Goal: Task Accomplishment & Management: Use online tool/utility

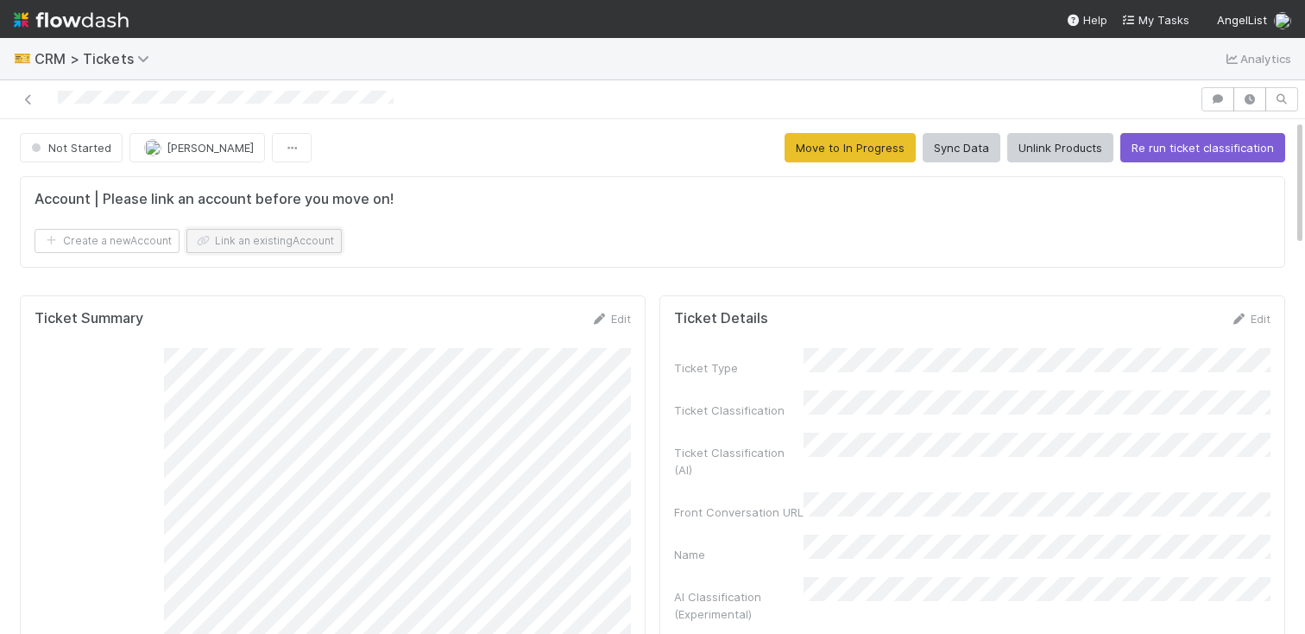
click at [265, 239] on button "Link an existing Account" at bounding box center [263, 241] width 155 height 24
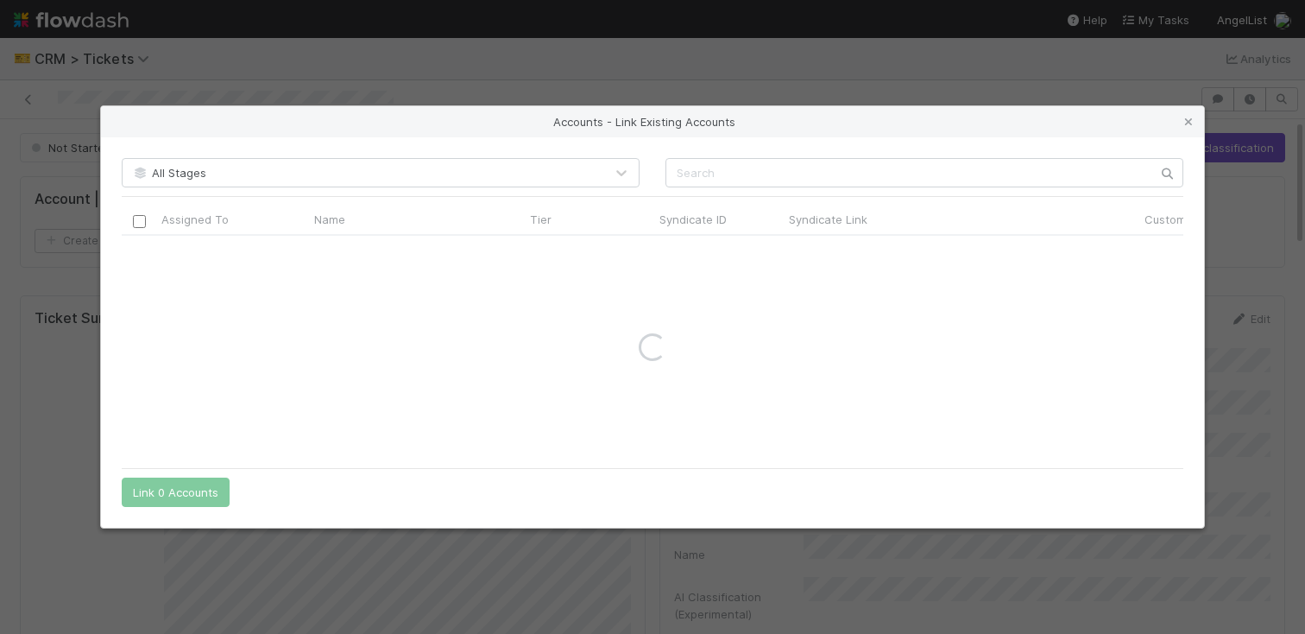
click at [784, 188] on div "All Stages Assigned To Name Tier Syndicate ID Syndicate Link Customer Name Cust…" at bounding box center [652, 332] width 1103 height 390
click at [787, 164] on input "text" at bounding box center [925, 172] width 518 height 29
type input "preview"
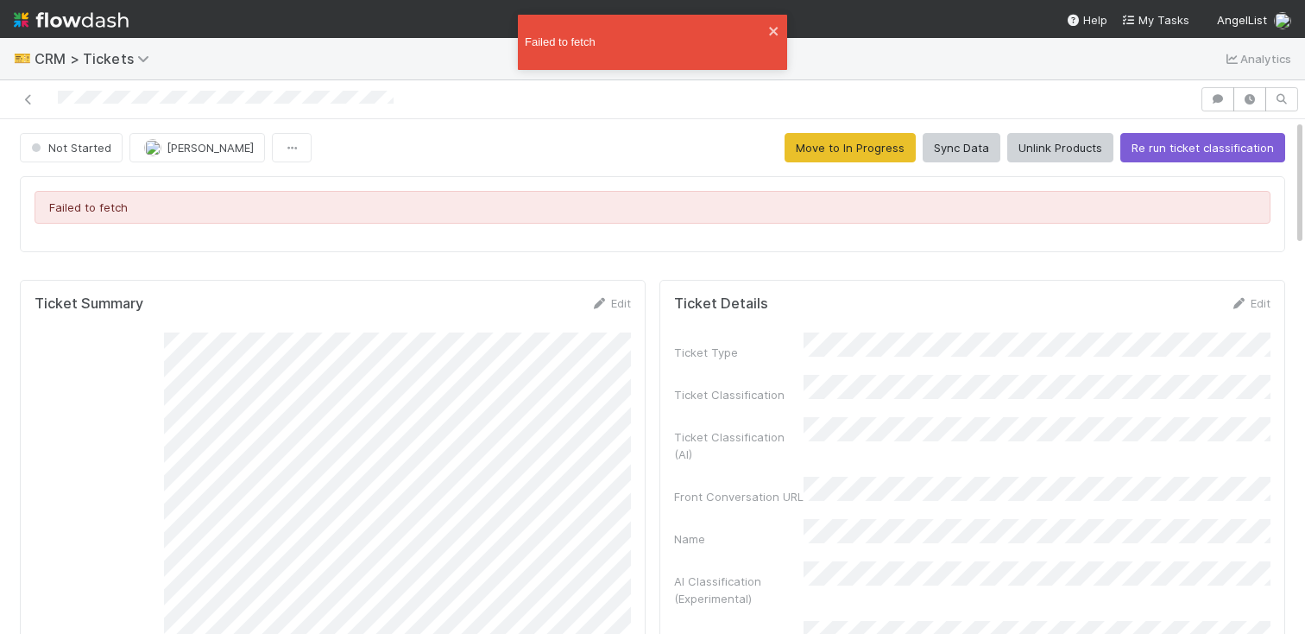
click at [772, 106] on div at bounding box center [600, 99] width 1186 height 24
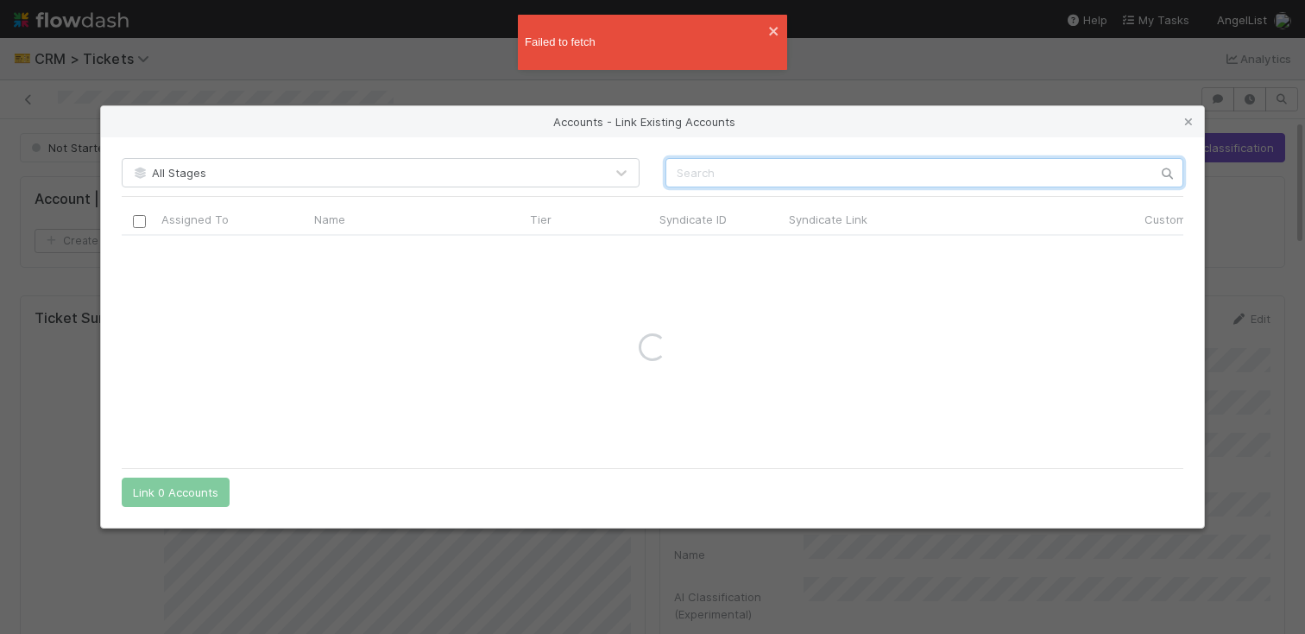
click at [706, 167] on input "text" at bounding box center [925, 172] width 518 height 29
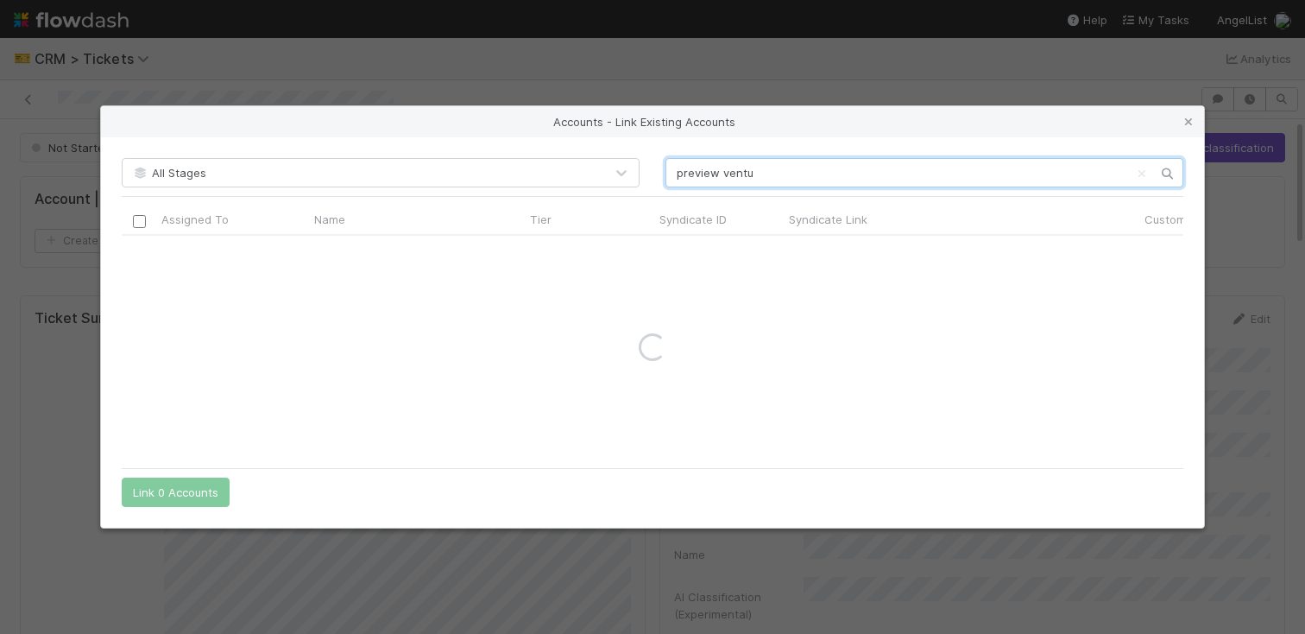
type input "preview ventu"
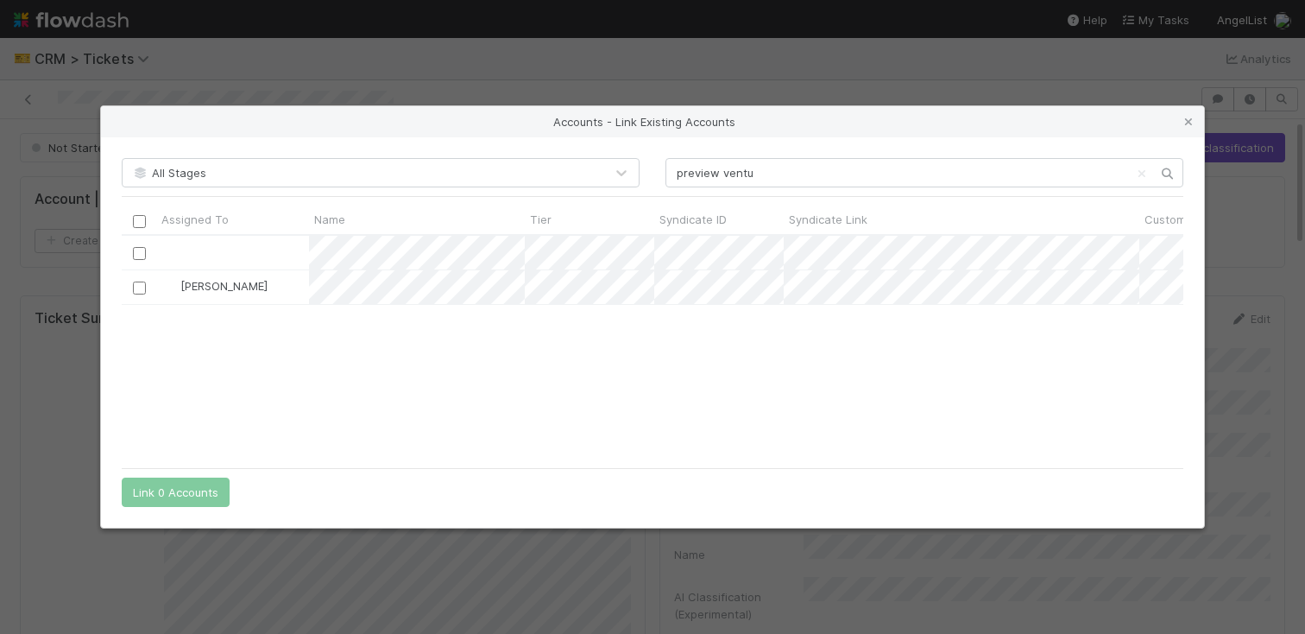
scroll to position [223, 1062]
click at [136, 282] on input "checkbox" at bounding box center [139, 287] width 13 height 13
click at [174, 487] on button "Link 1 Account" at bounding box center [172, 491] width 100 height 29
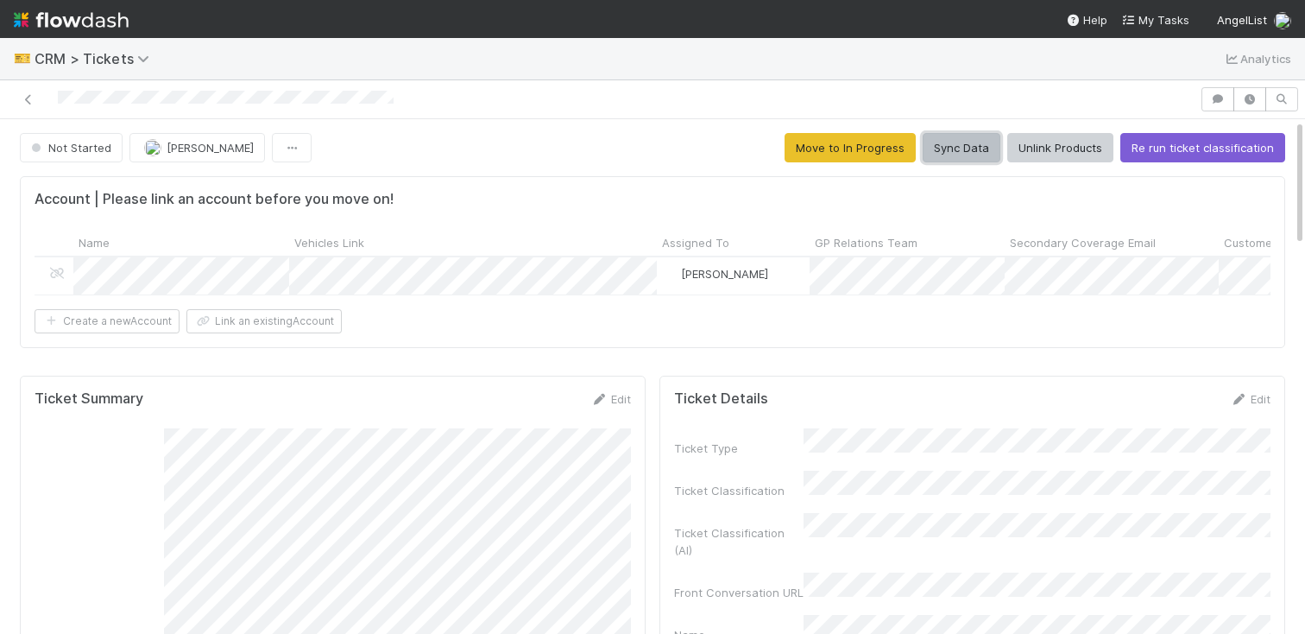
click at [972, 135] on button "Sync Data" at bounding box center [962, 147] width 78 height 29
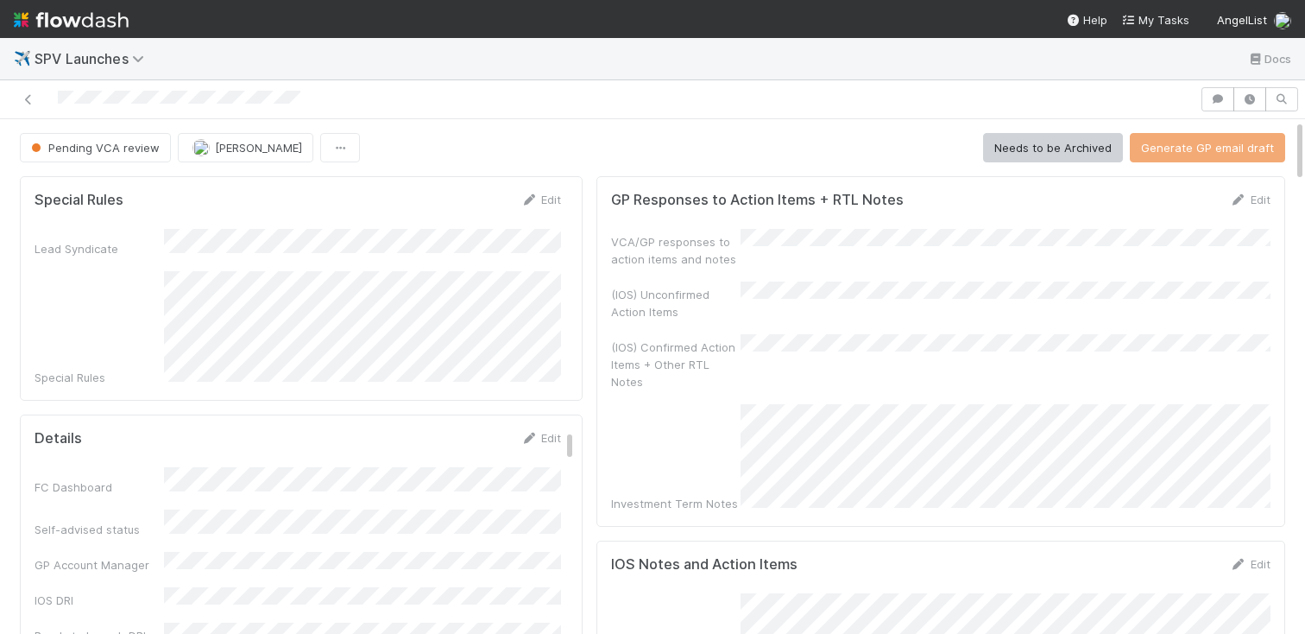
click at [1076, 255] on div "VCA/GP responses to action items and notes" at bounding box center [941, 248] width 660 height 39
click at [1214, 82] on div at bounding box center [652, 99] width 1305 height 39
click at [1214, 90] on button "button" at bounding box center [1218, 99] width 33 height 24
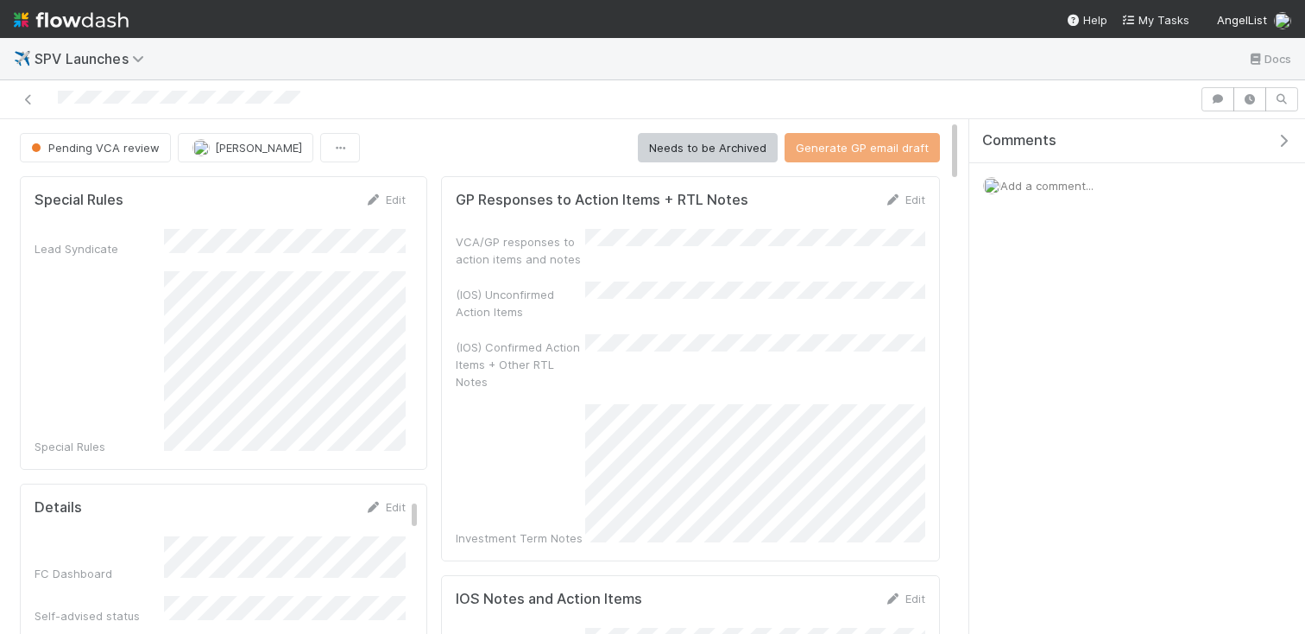
click at [1078, 191] on span "Add a comment..." at bounding box center [1047, 186] width 93 height 14
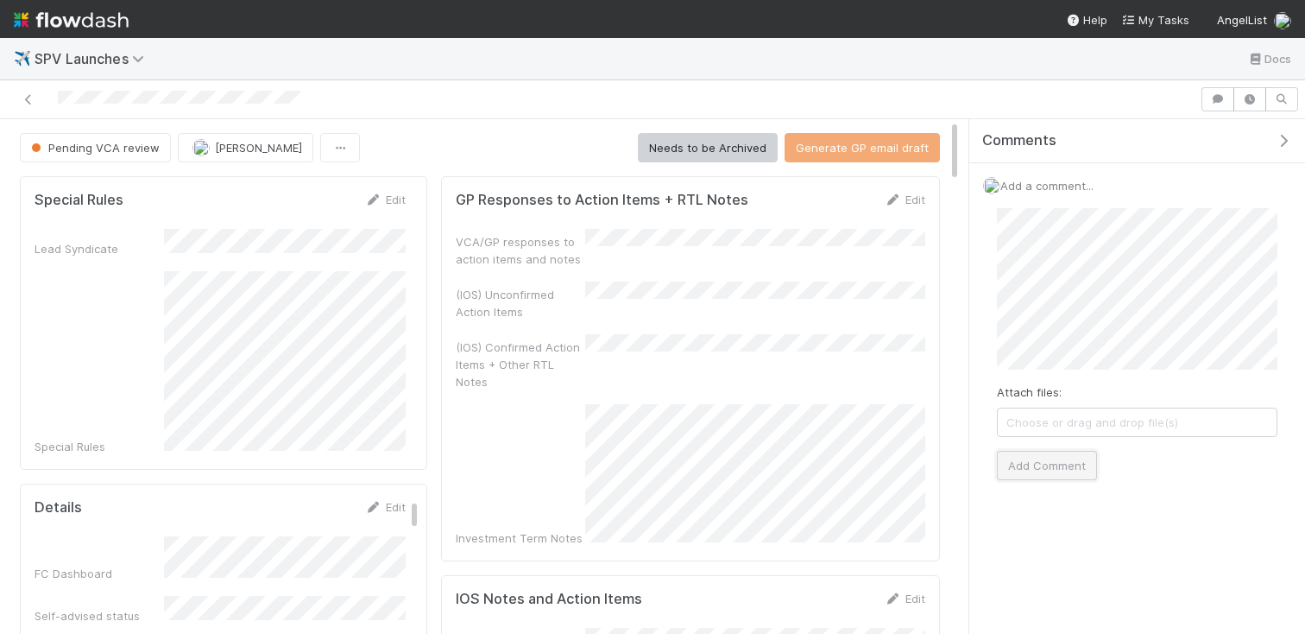
click at [1029, 455] on button "Add Comment" at bounding box center [1047, 465] width 100 height 29
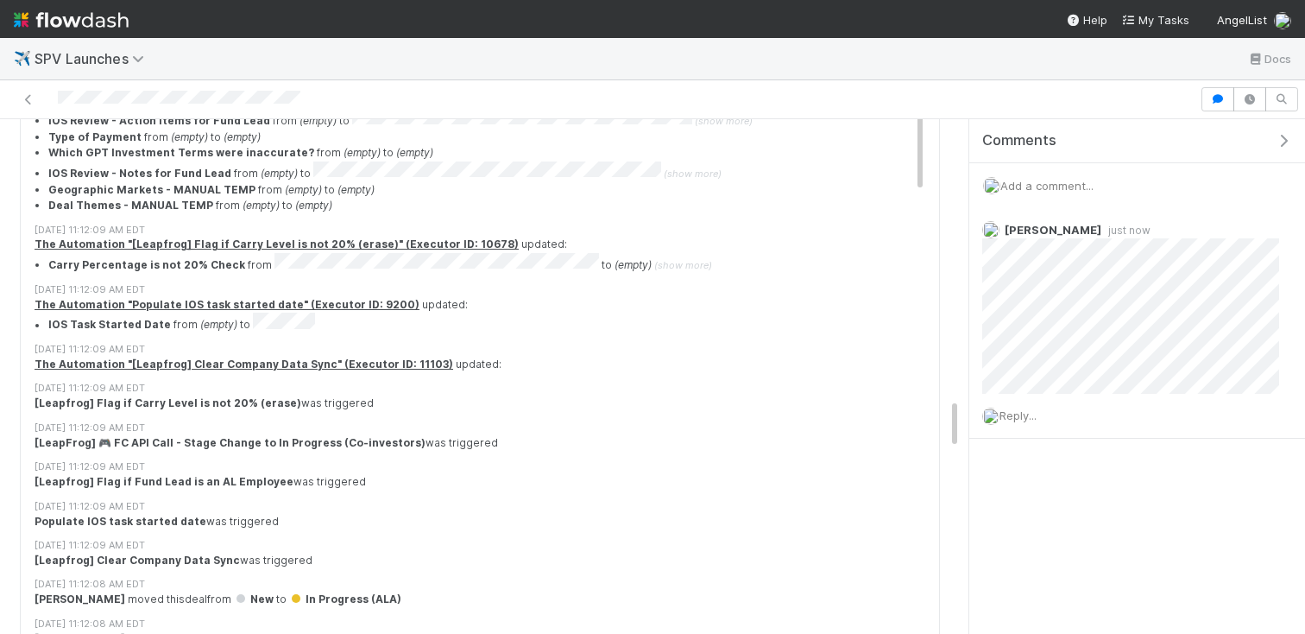
scroll to position [726, 0]
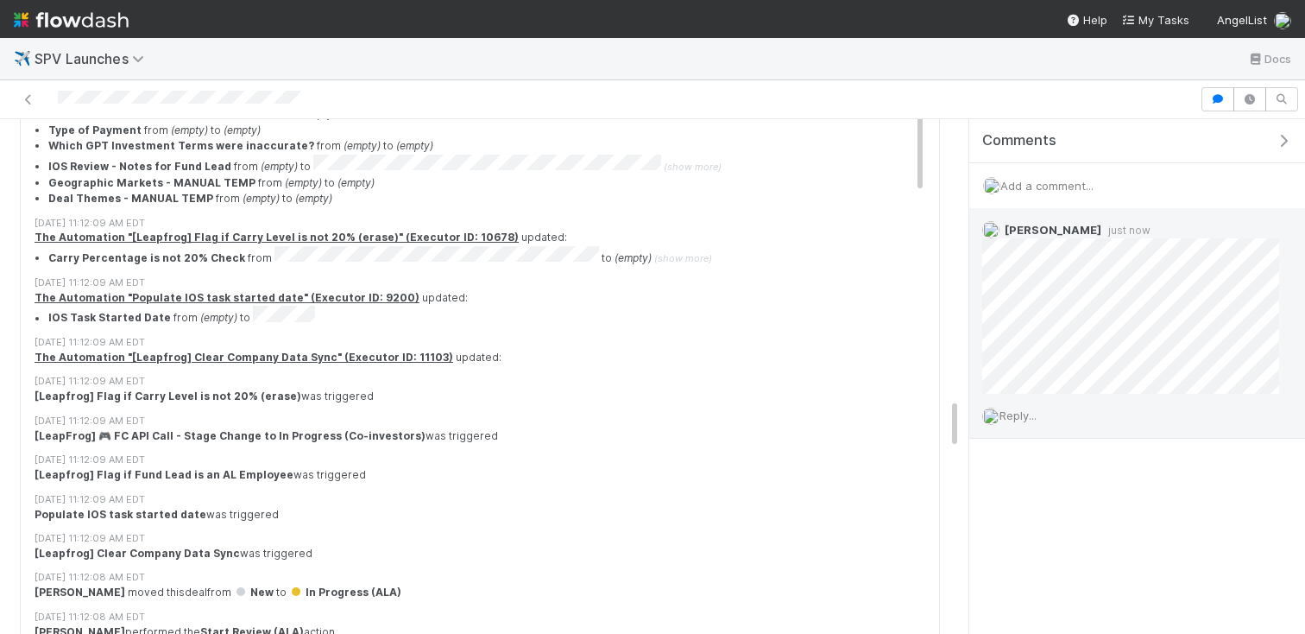
click at [1037, 422] on div "Reply..." at bounding box center [1131, 415] width 323 height 43
click at [1014, 418] on span "Reply..." at bounding box center [1018, 415] width 37 height 14
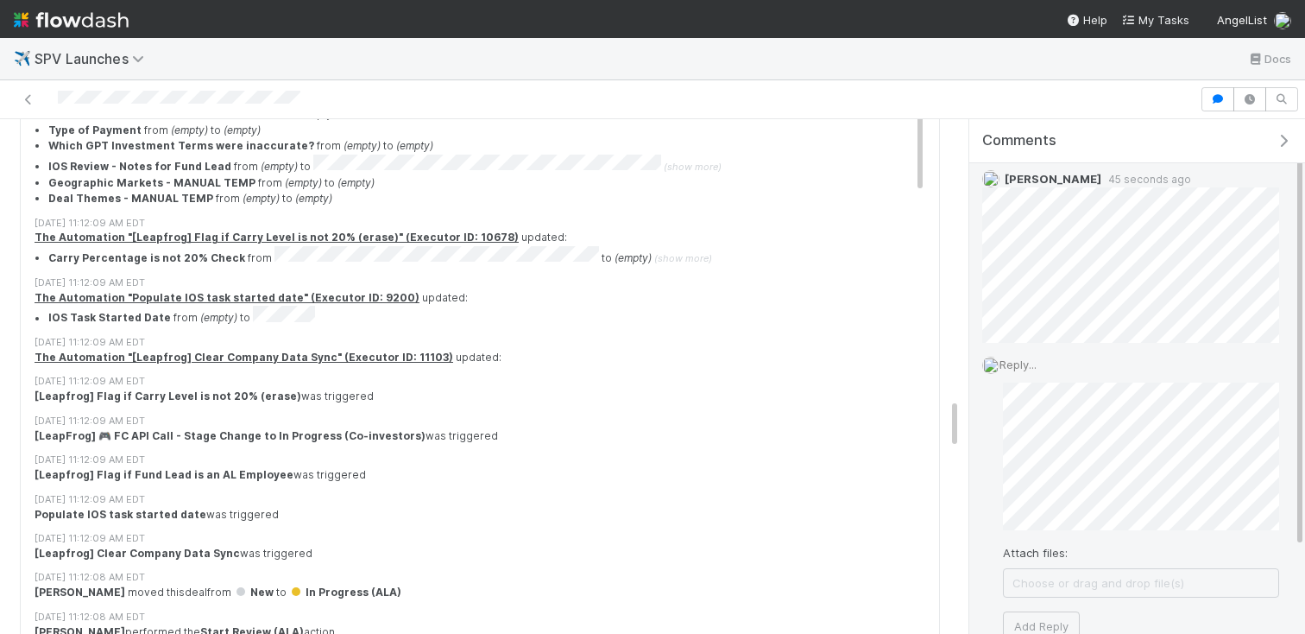
scroll to position [85, 0]
click at [1042, 602] on button "Add Reply" at bounding box center [1041, 591] width 77 height 29
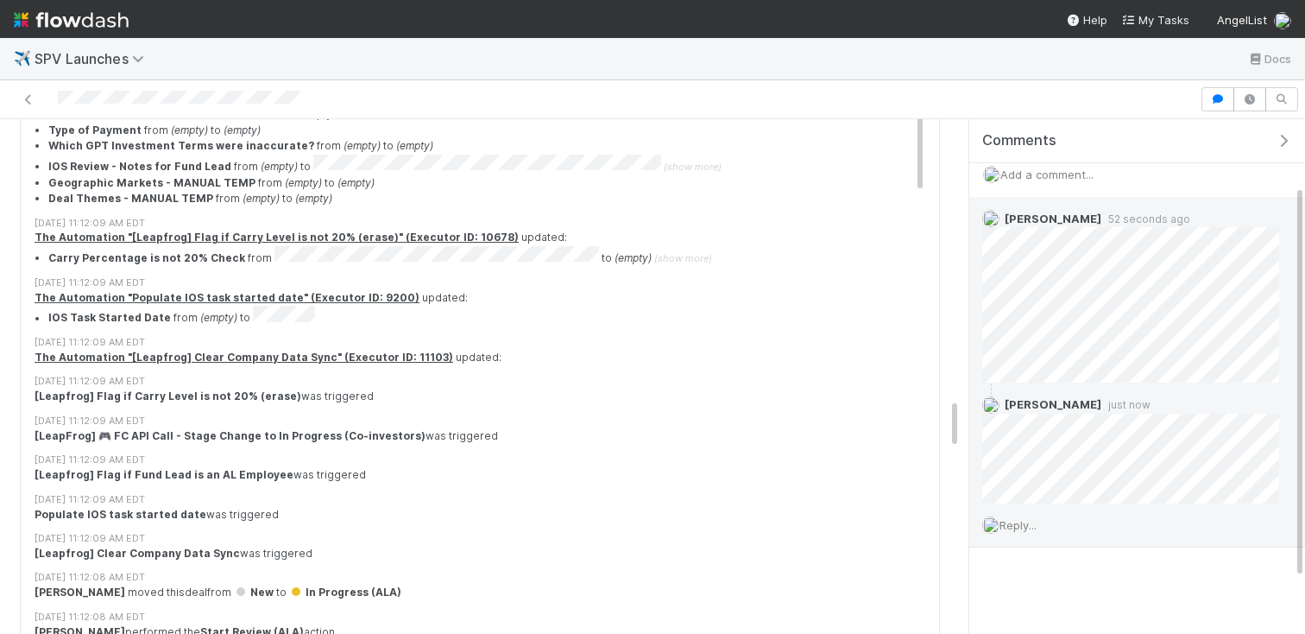
scroll to position [9, 0]
